Goal: Task Accomplishment & Management: Manage account settings

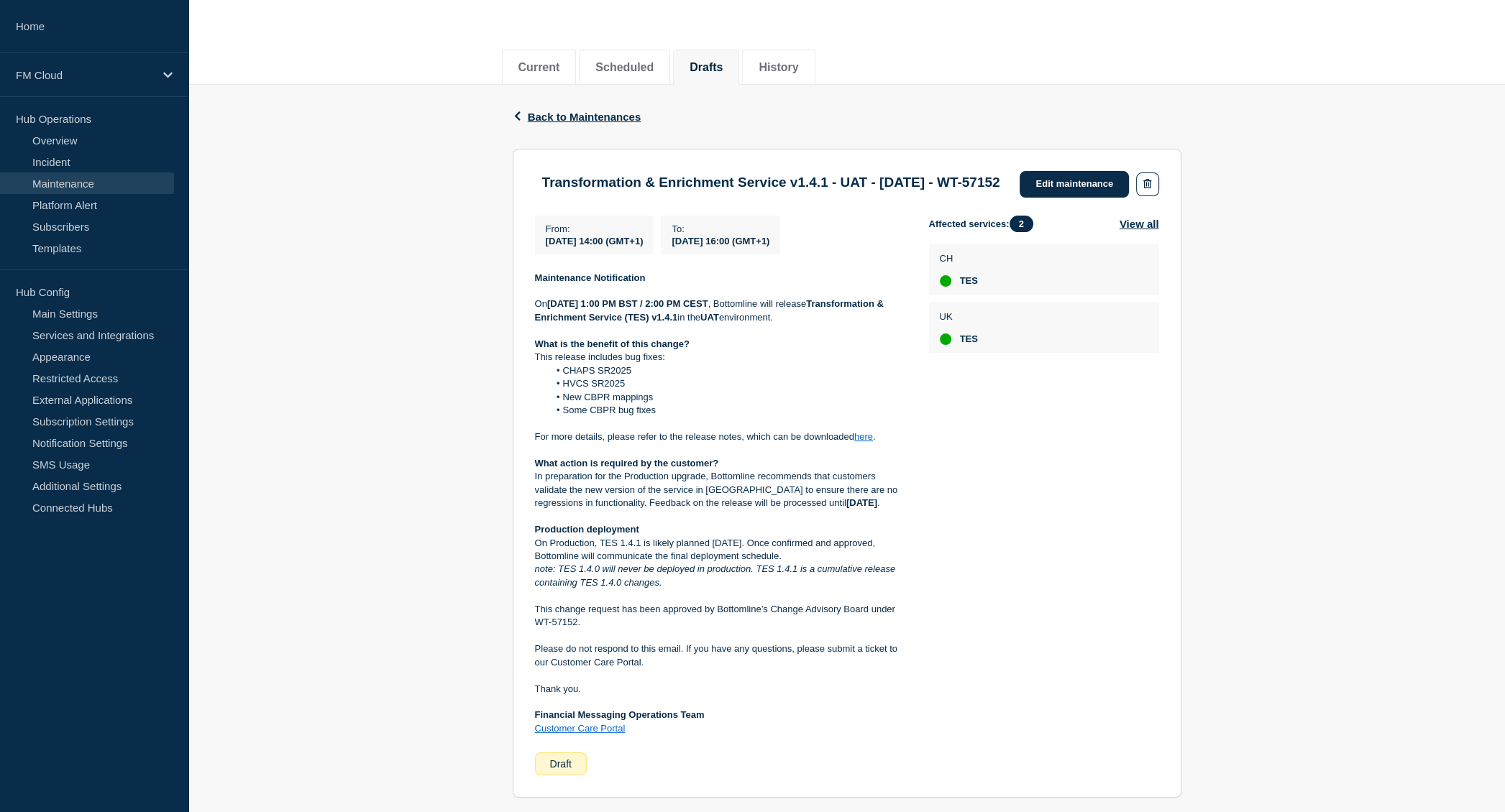
scroll to position [144, 0]
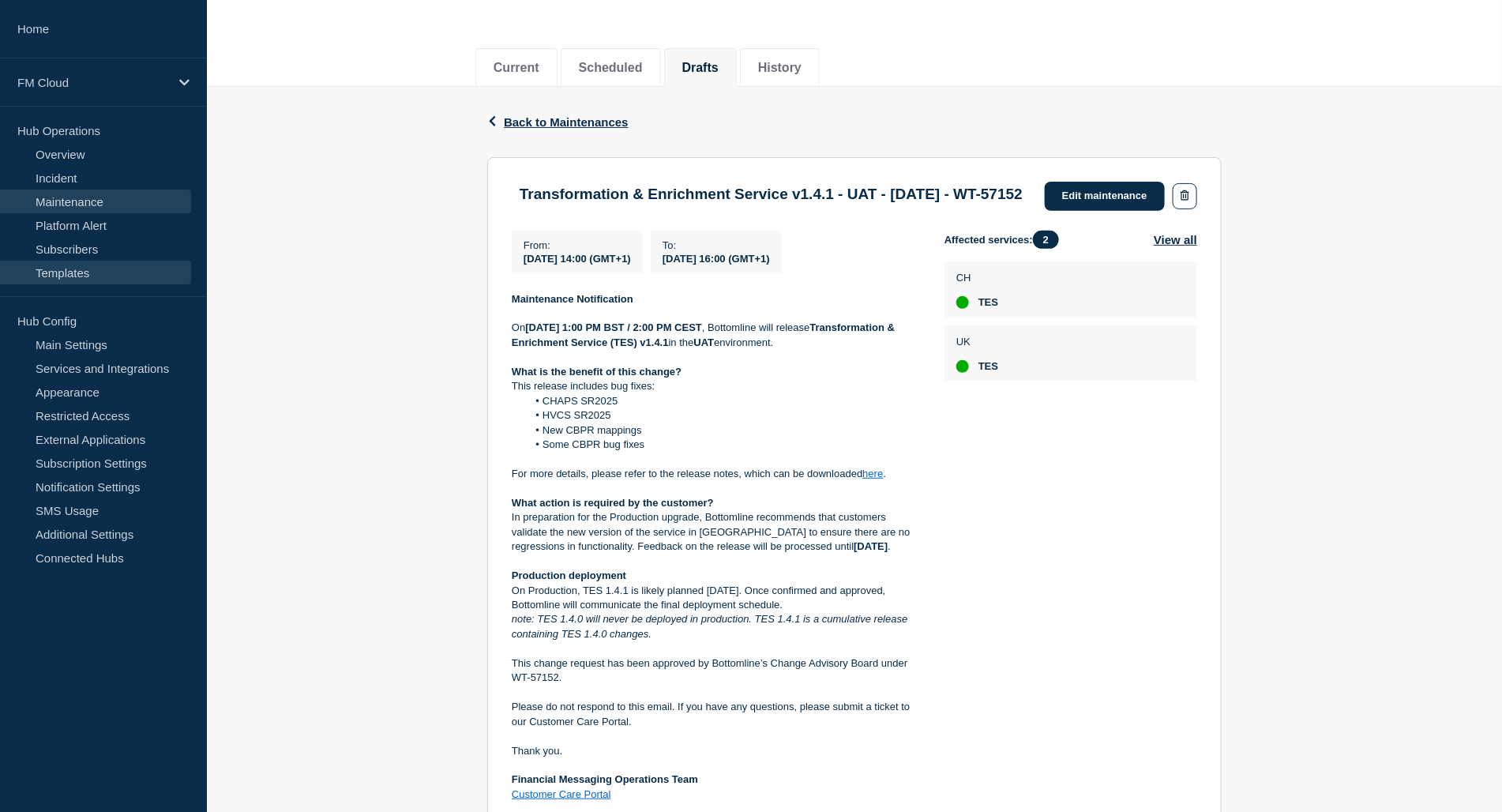
click at [69, 277] on link "Templates" at bounding box center [95, 272] width 191 height 23
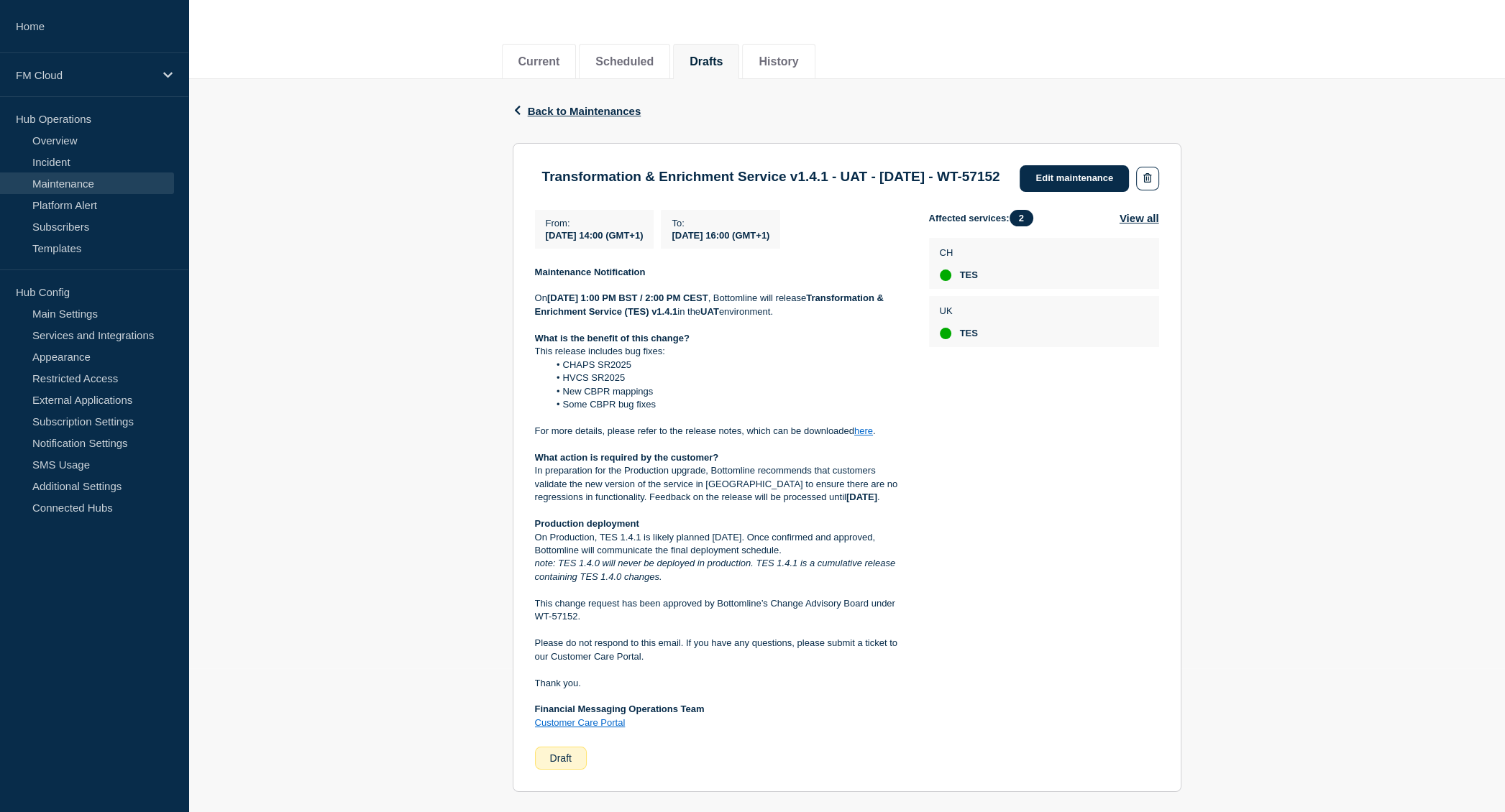
click at [354, 701] on div "Back Back to Maintenances Transformation & Enrichment Service v1.4.1 - UAT - 19…" at bounding box center [846, 556] width 1316 height 953
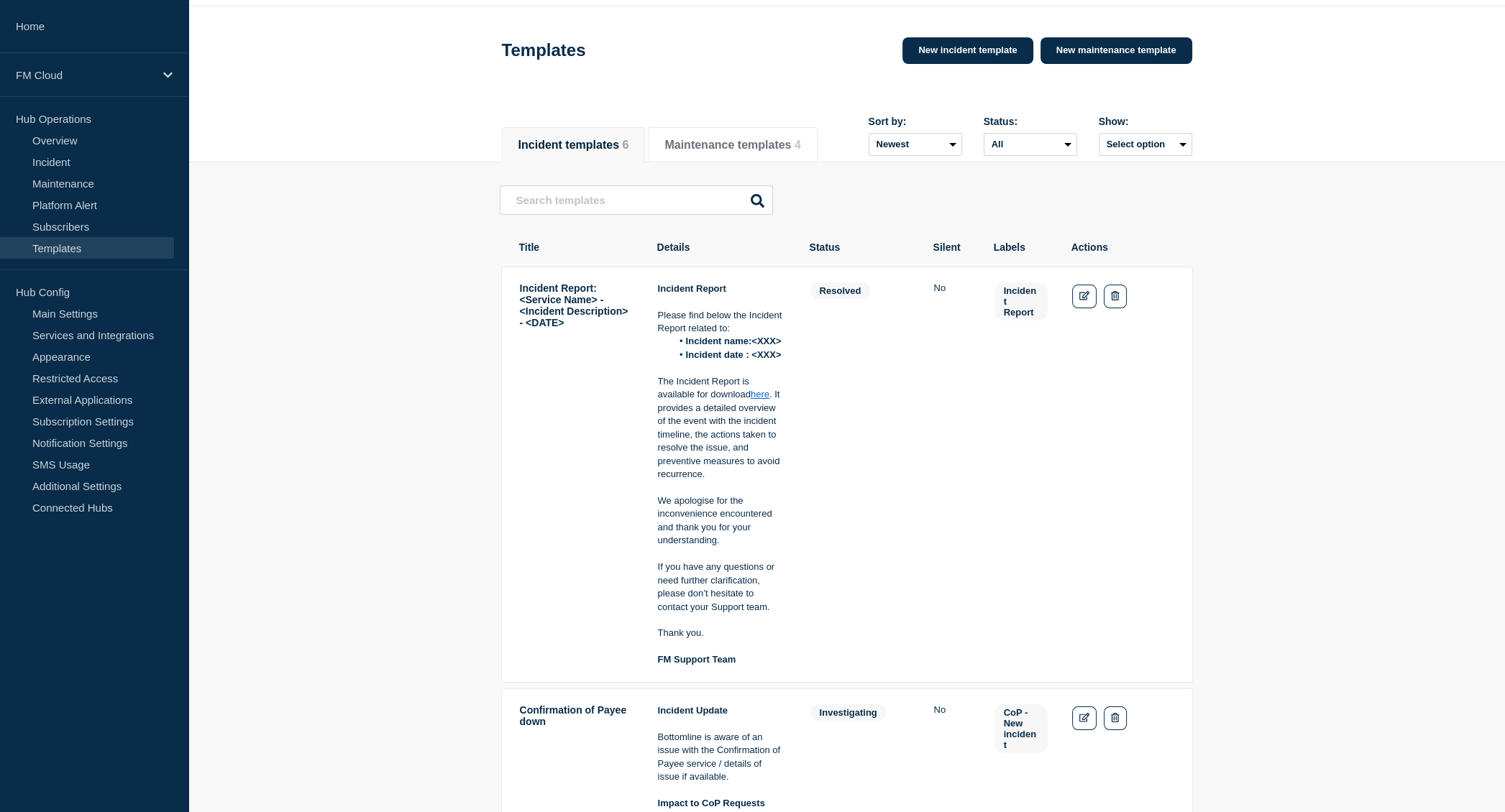
scroll to position [72, 0]
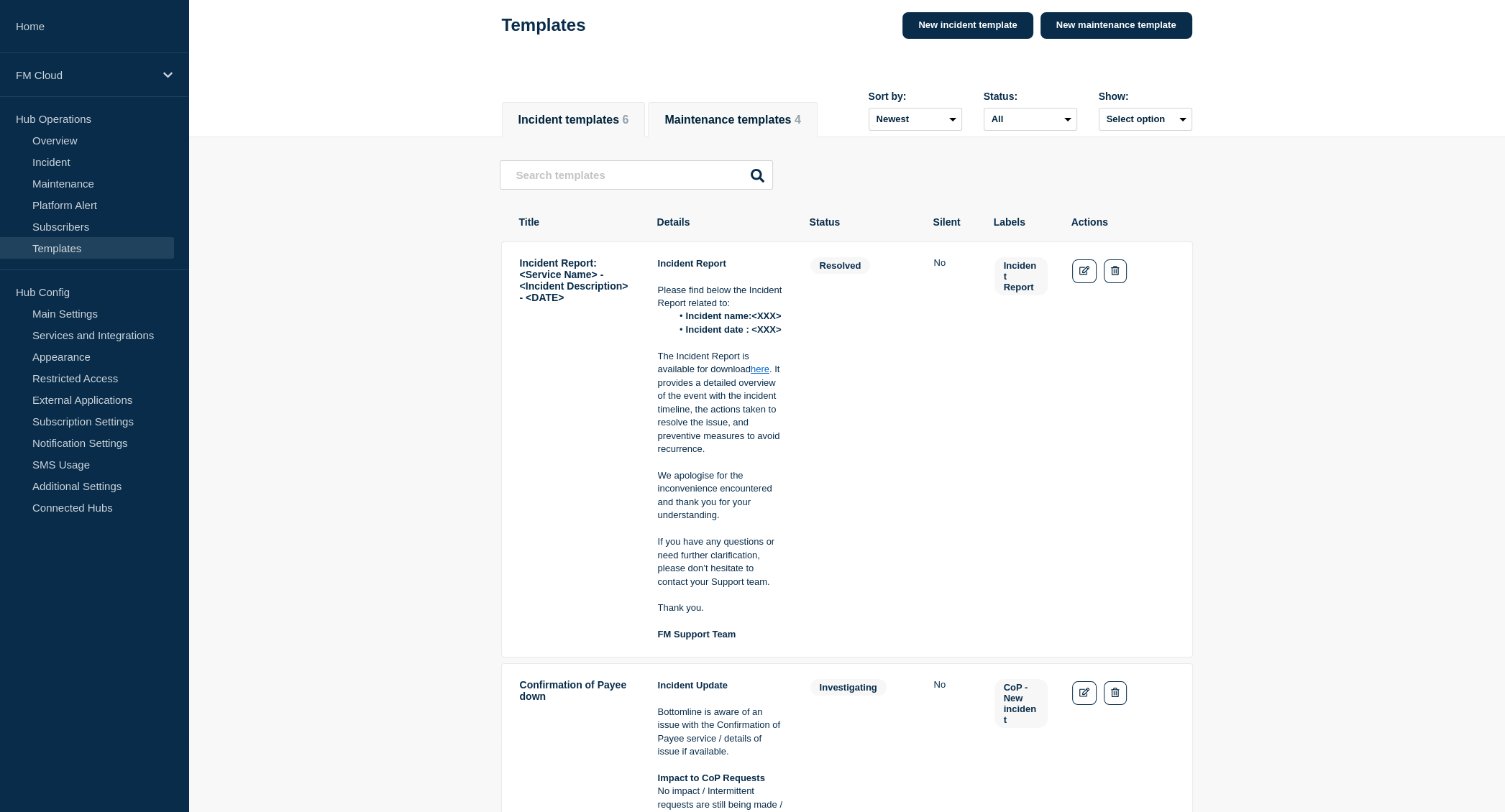
click at [764, 113] on button "Maintenance templates 4" at bounding box center [732, 119] width 136 height 13
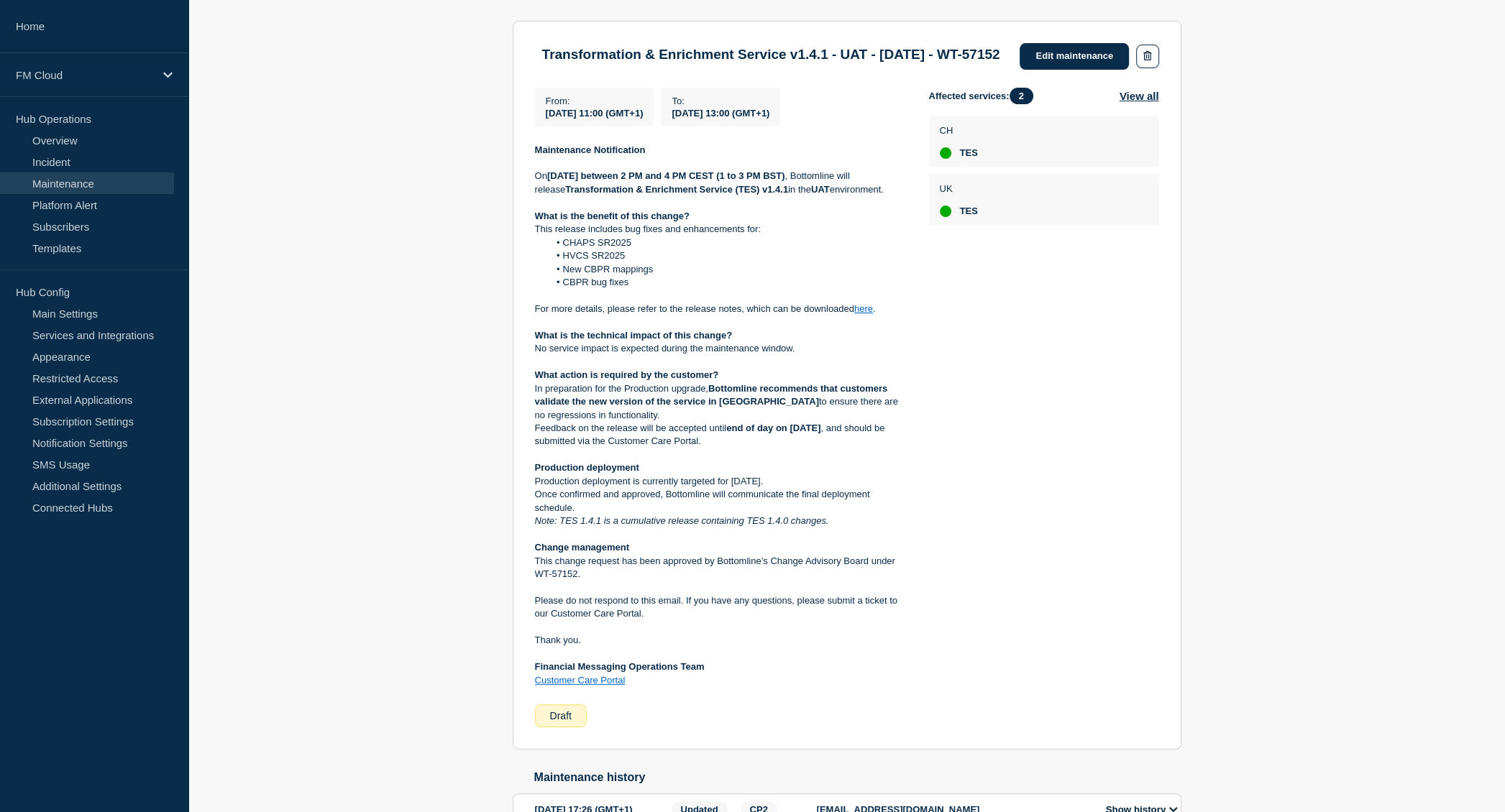
scroll to position [287, 0]
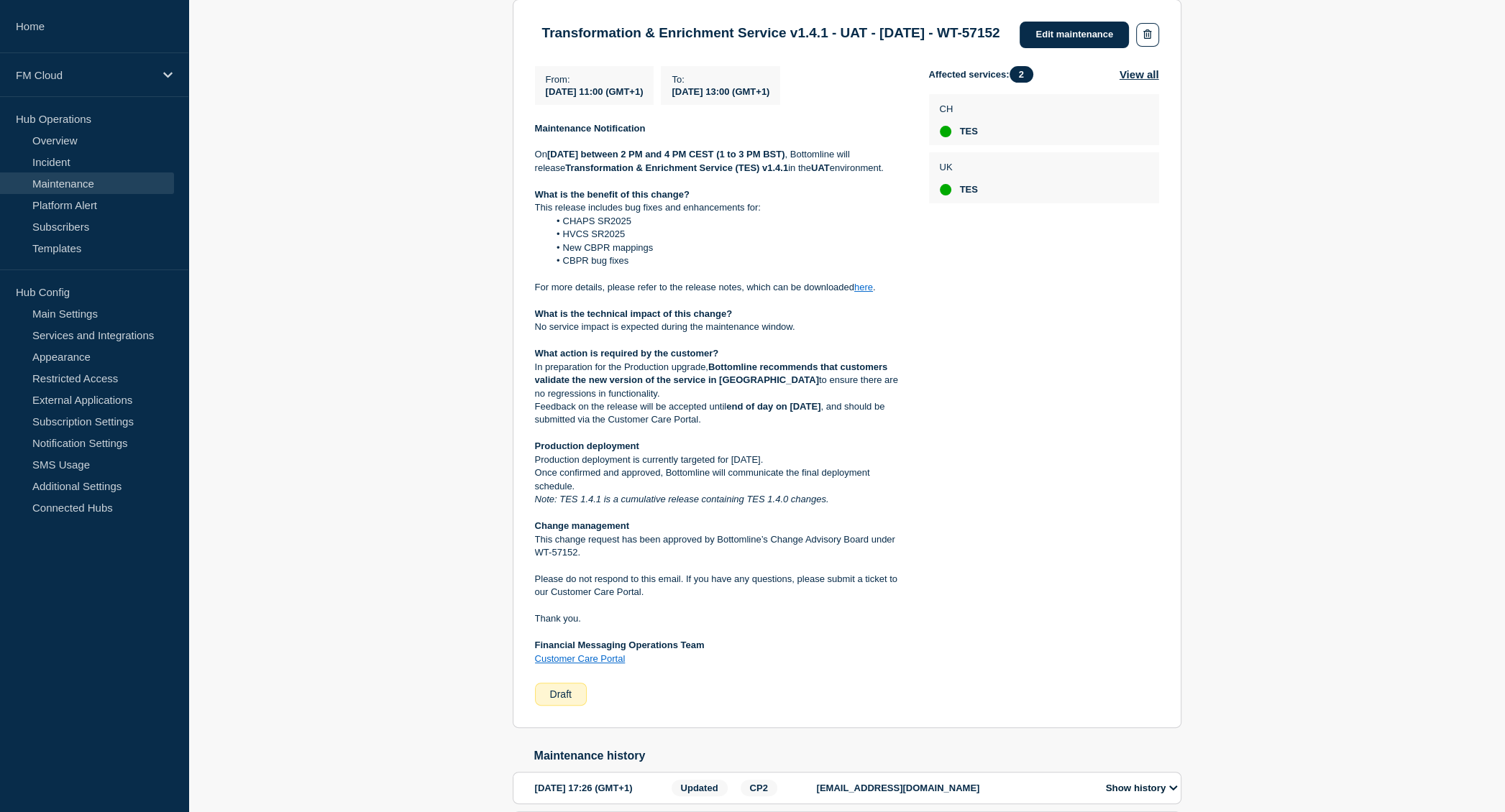
click at [821, 412] on strong "end of day on [DATE]" at bounding box center [773, 406] width 94 height 11
drag, startPoint x: 824, startPoint y: 438, endPoint x: 830, endPoint y: 493, distance: 55.3
click at [830, 493] on div "Maintenance Notification [DATE][DATE] between 2 PM and 4 PM CEST (1 to 3 PM BST…" at bounding box center [720, 395] width 371 height 544
click at [830, 467] on p "Production deployment is currently targeted for [DATE]." at bounding box center [720, 460] width 371 height 13
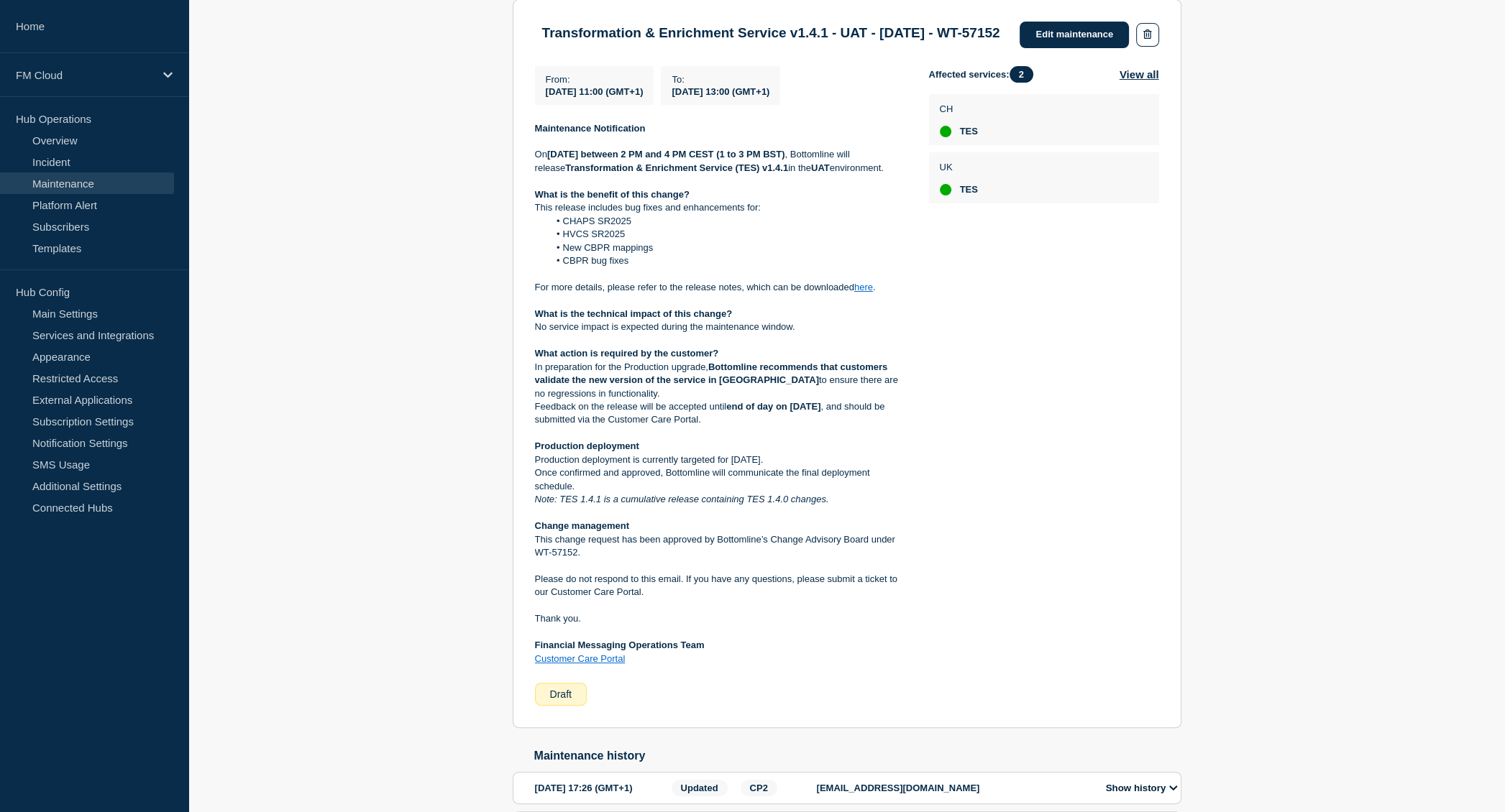
click at [830, 467] on p "Production deployment is currently targeted for [DATE]." at bounding box center [720, 460] width 371 height 13
click at [830, 493] on p "Once confirmed and approved, Bottomline will communicate the final deployment s…" at bounding box center [720, 480] width 371 height 27
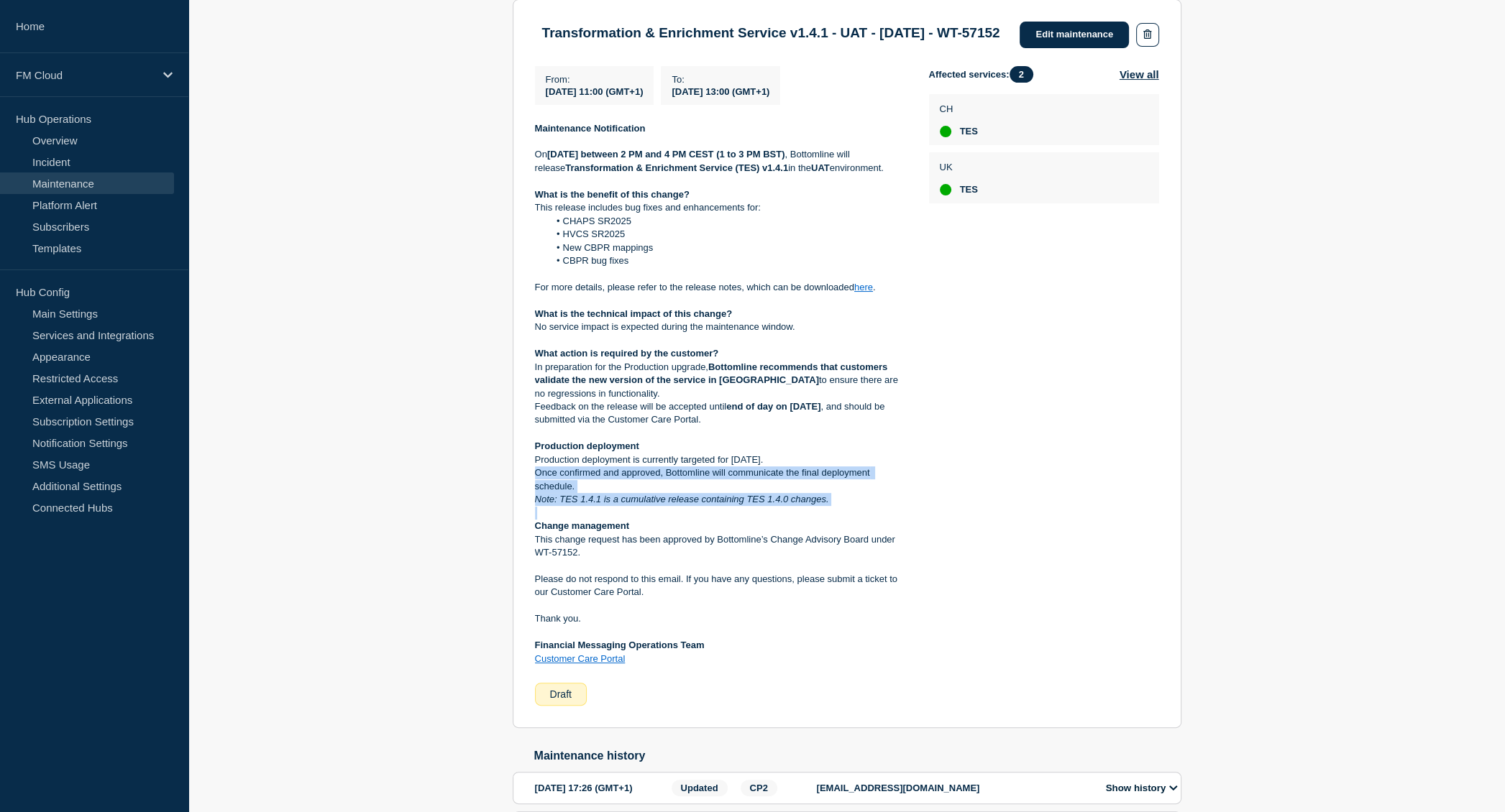
drag, startPoint x: 830, startPoint y: 504, endPoint x: 814, endPoint y: 525, distance: 26.4
click at [822, 531] on div "Maintenance Notification [DATE][DATE] between 2 PM and 4 PM CEST (1 to 3 PM BST…" at bounding box center [720, 395] width 371 height 544
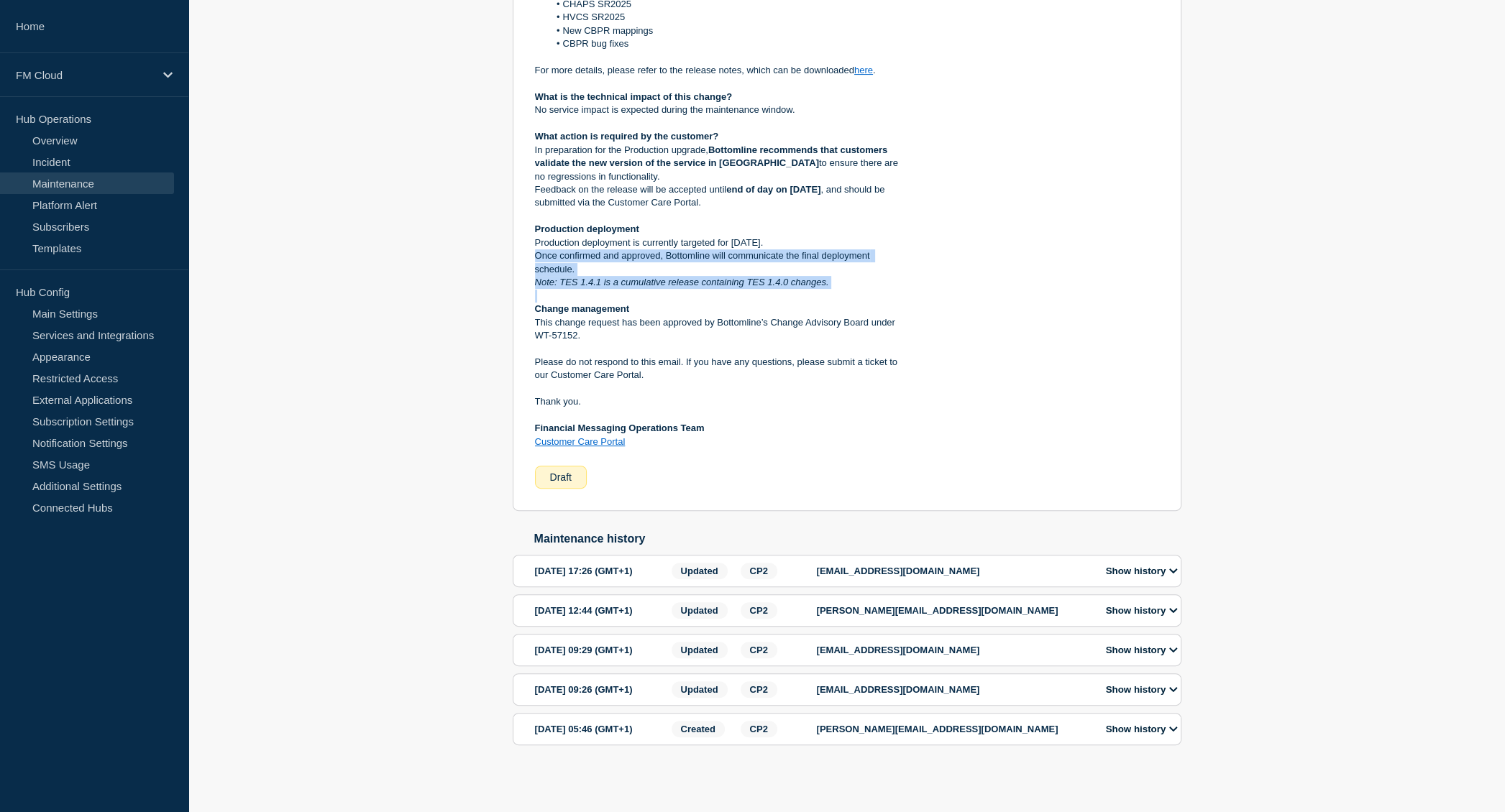
scroll to position [0, 0]
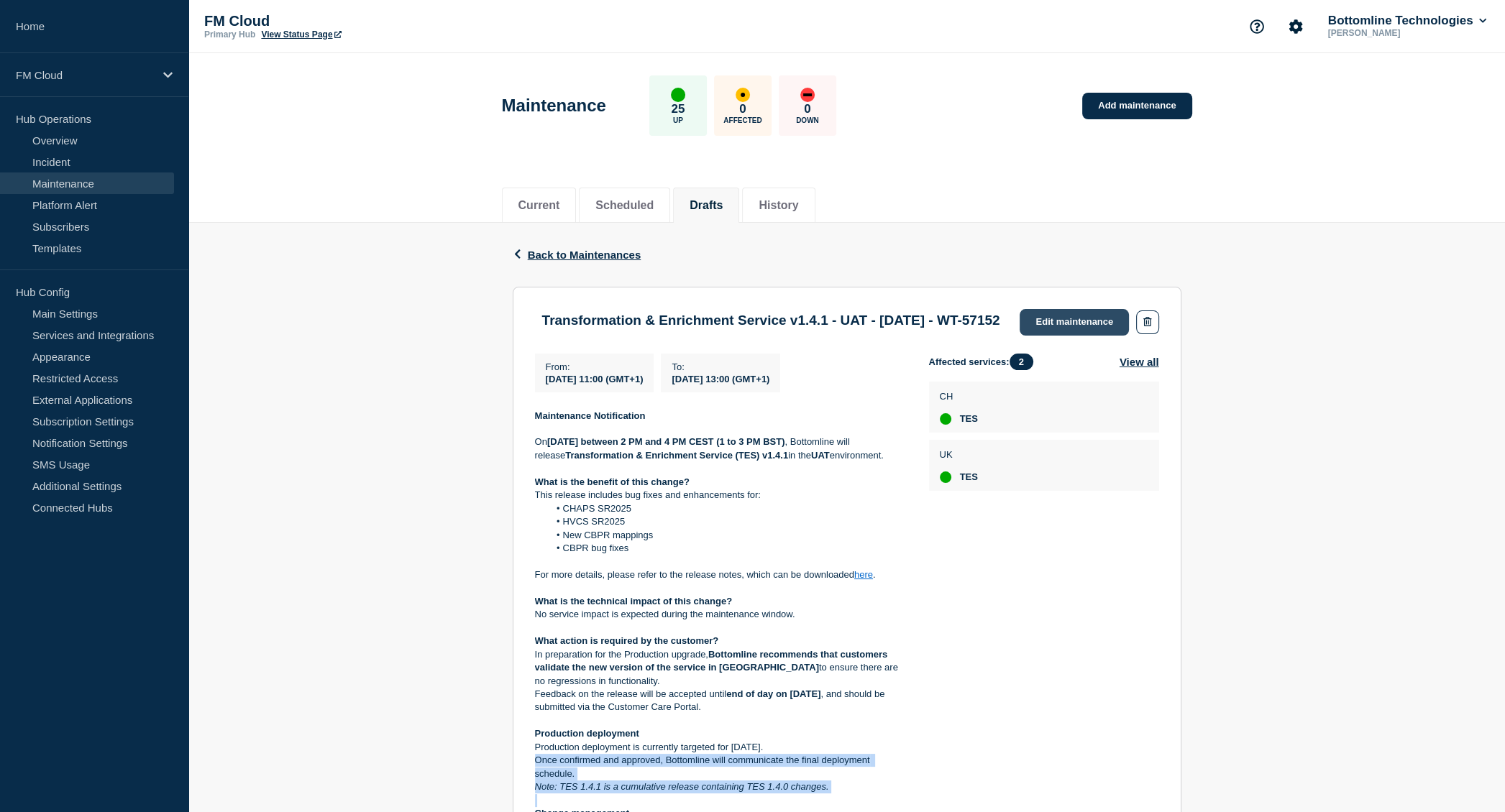
click at [1061, 314] on link "Edit maintenance" at bounding box center [1074, 322] width 110 height 27
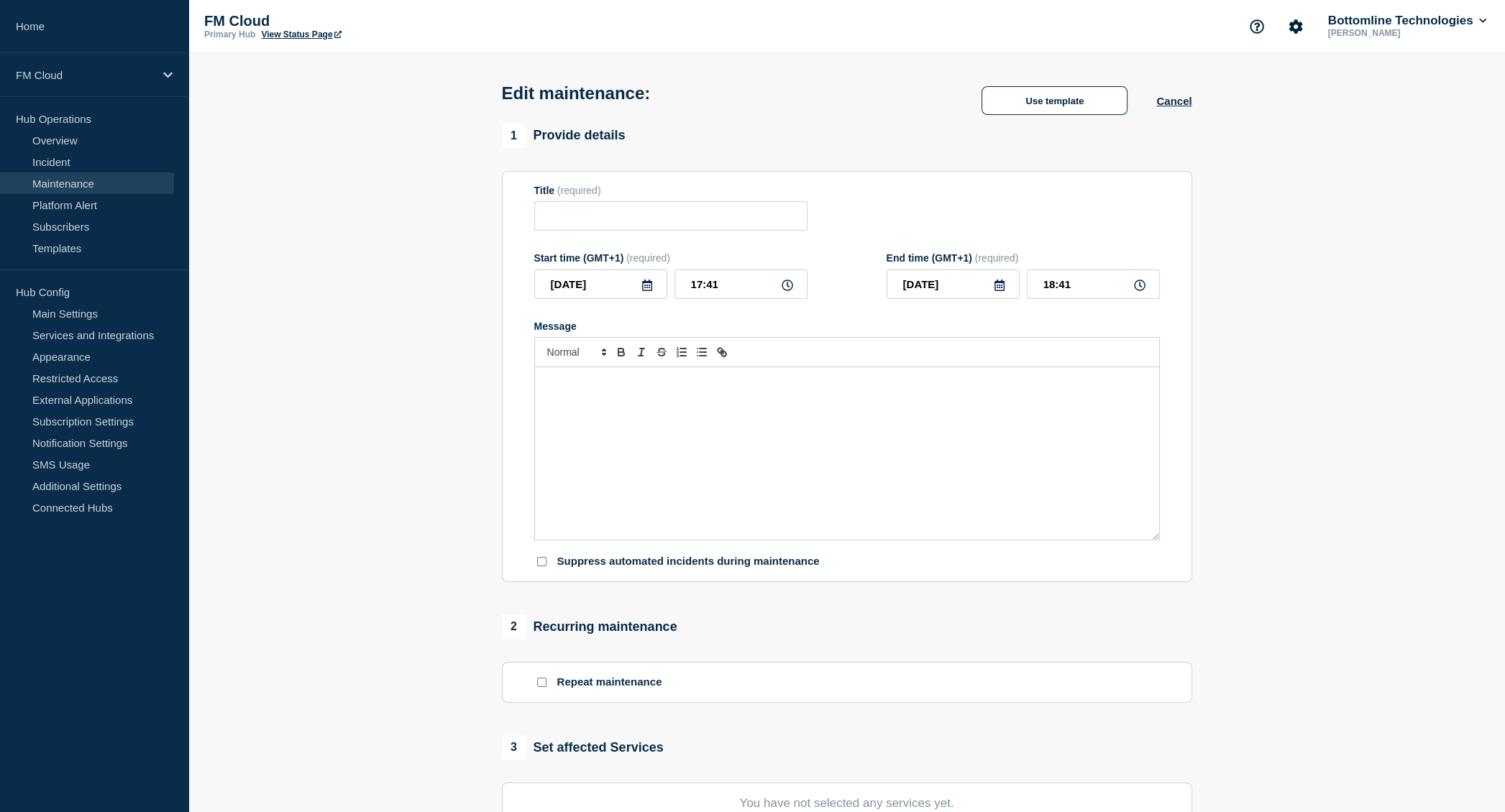
type input "Transformation & Enrichment Service v1.4.1 - UAT - [DATE] - WT-57152"
type input "[DATE]"
type input "11:00"
type input "[DATE]"
type input "13:00"
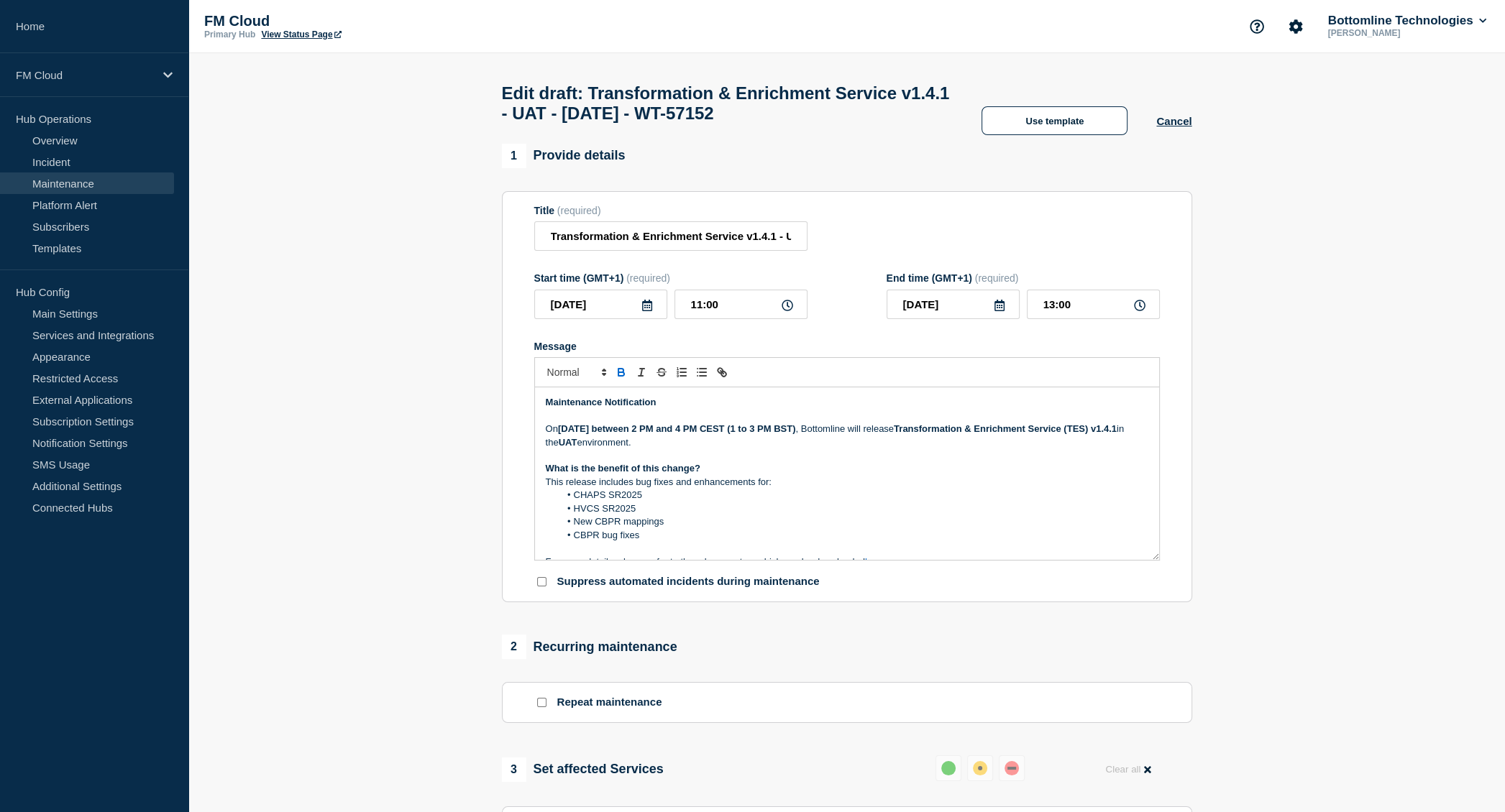
click at [710, 434] on strong "[DATE] between 2 PM and 4 PM CEST (1 to 3 PM BST)" at bounding box center [677, 429] width 238 height 11
click at [713, 434] on strong "Tuesday 19th Aug 2025 between 12:00 and 14:00 CEST (1 to 3 PM BST)" at bounding box center [679, 429] width 242 height 11
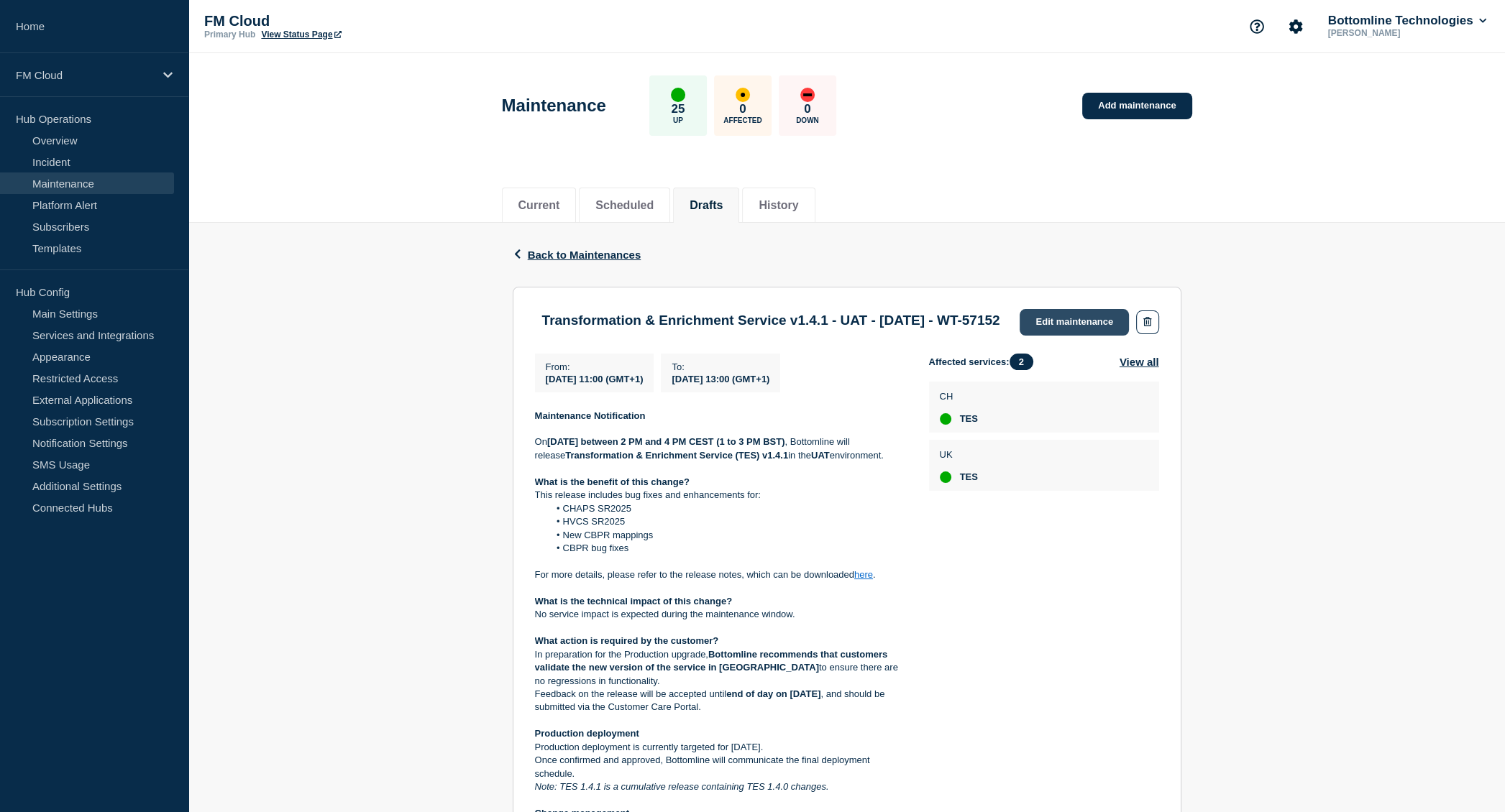
click at [1090, 328] on link "Edit maintenance" at bounding box center [1074, 322] width 110 height 27
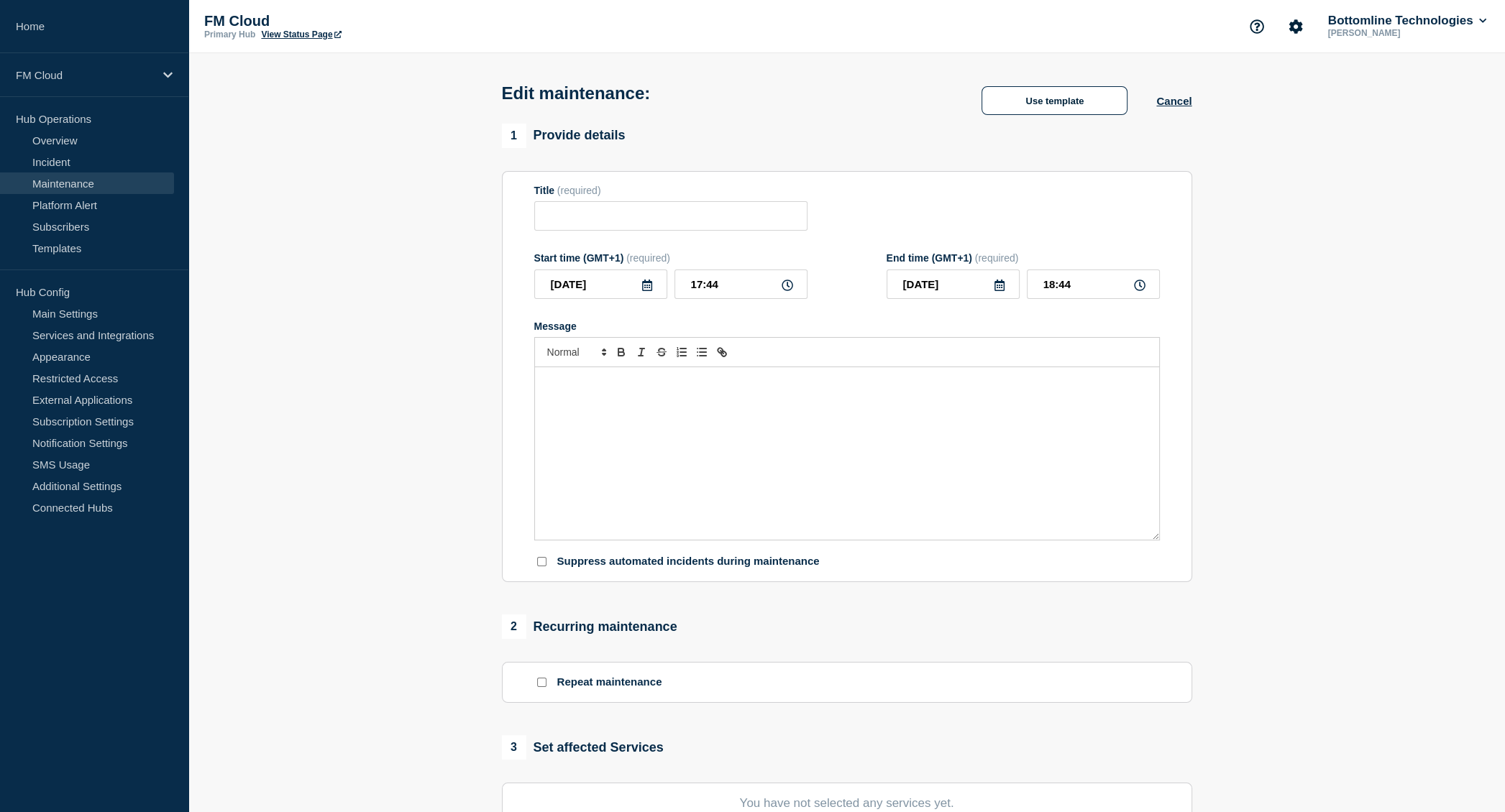
type input "Transformation & Enrichment Service v1.4.1 - UAT - [DATE] - WT-57152"
type input "[DATE]"
type input "11:00"
type input "[DATE]"
type input "13:00"
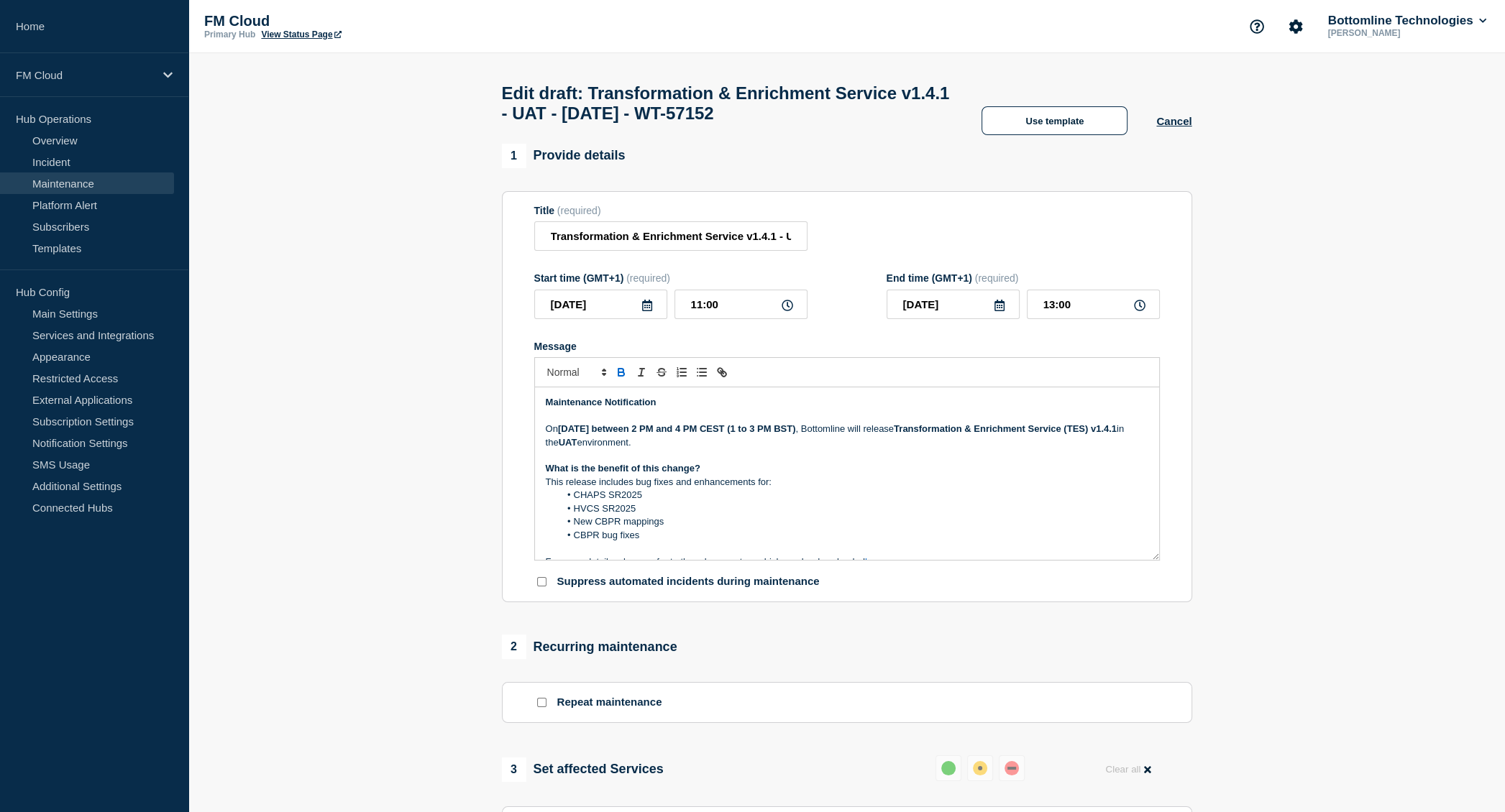
click at [706, 434] on strong "[DATE] between 2 PM and 4 PM CEST (1 to 3 PM BST)" at bounding box center [677, 429] width 238 height 11
drag, startPoint x: 706, startPoint y: 438, endPoint x: 786, endPoint y: 437, distance: 80.0
click at [786, 434] on strong "[DATE] between 2 PM and 4 PM CEST (1 to 3 PM BST)" at bounding box center [677, 429] width 238 height 11
copy strong "2 PM and 4 PM CEST"
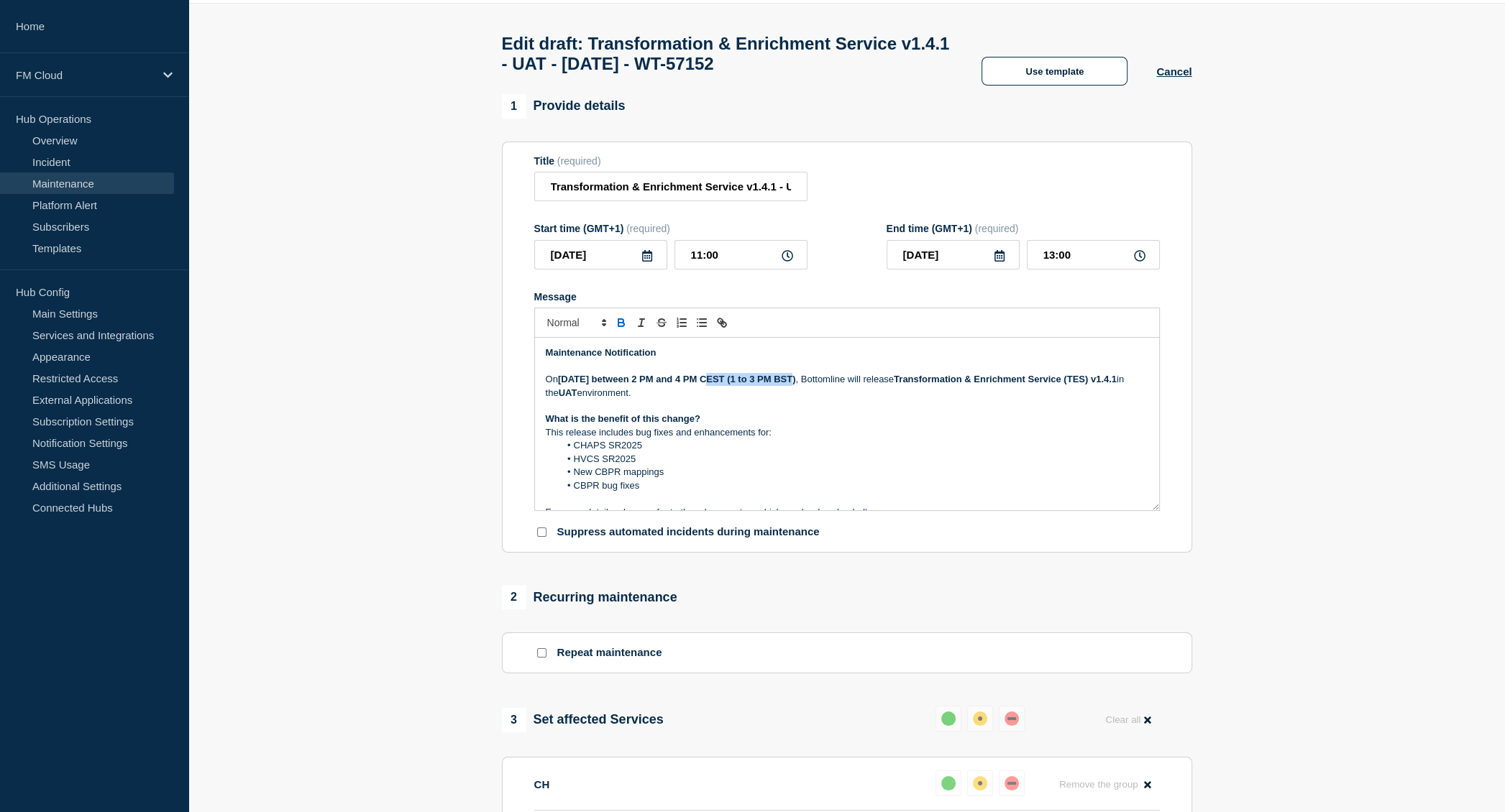
scroll to position [72, 0]
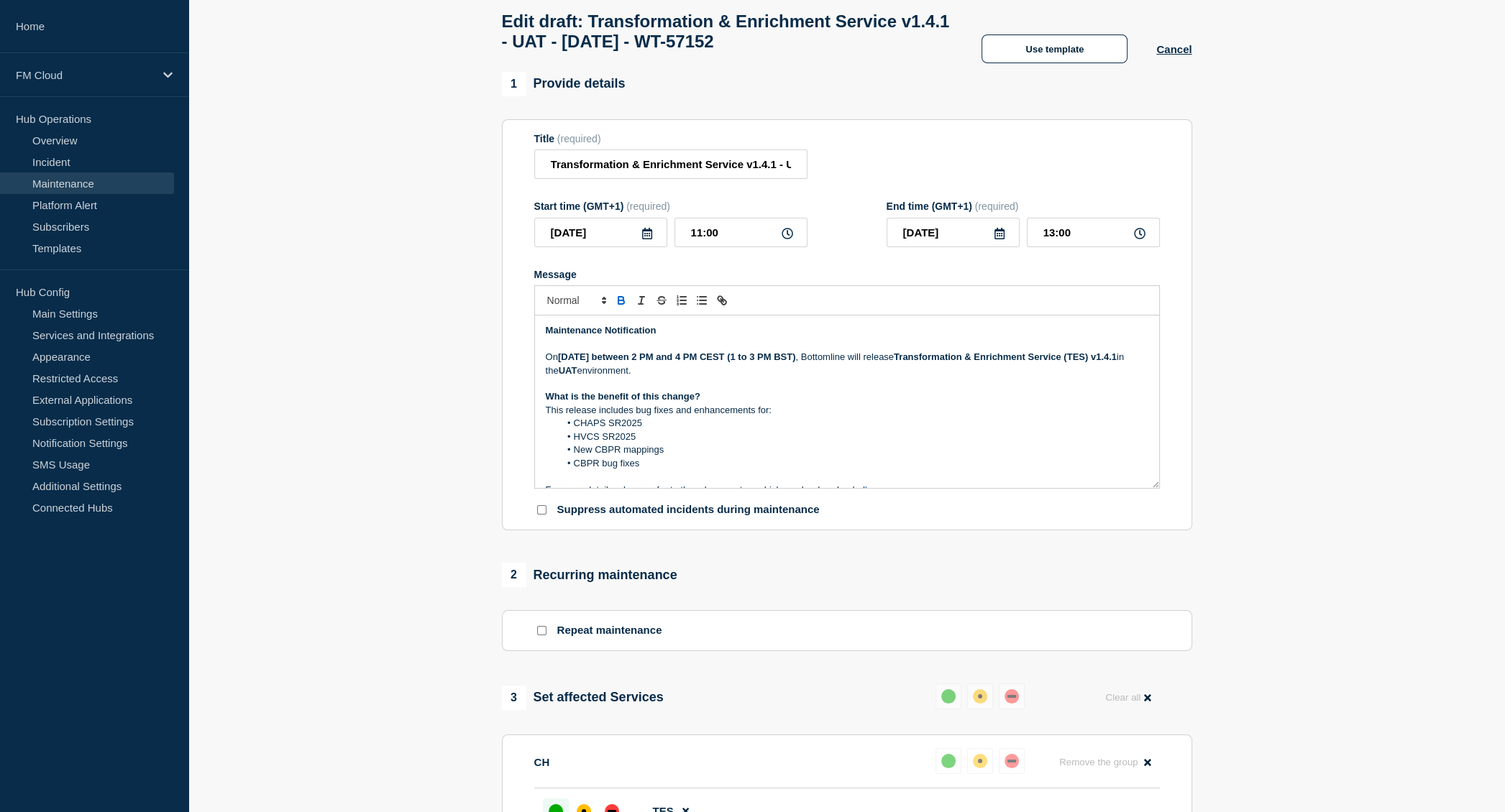
click at [438, 304] on section "1 Provide details Title (required) Transformation & Enrichment Service v1.4.1 -…" at bounding box center [846, 662] width 1316 height 1181
